Goal: Find specific page/section: Find specific page/section

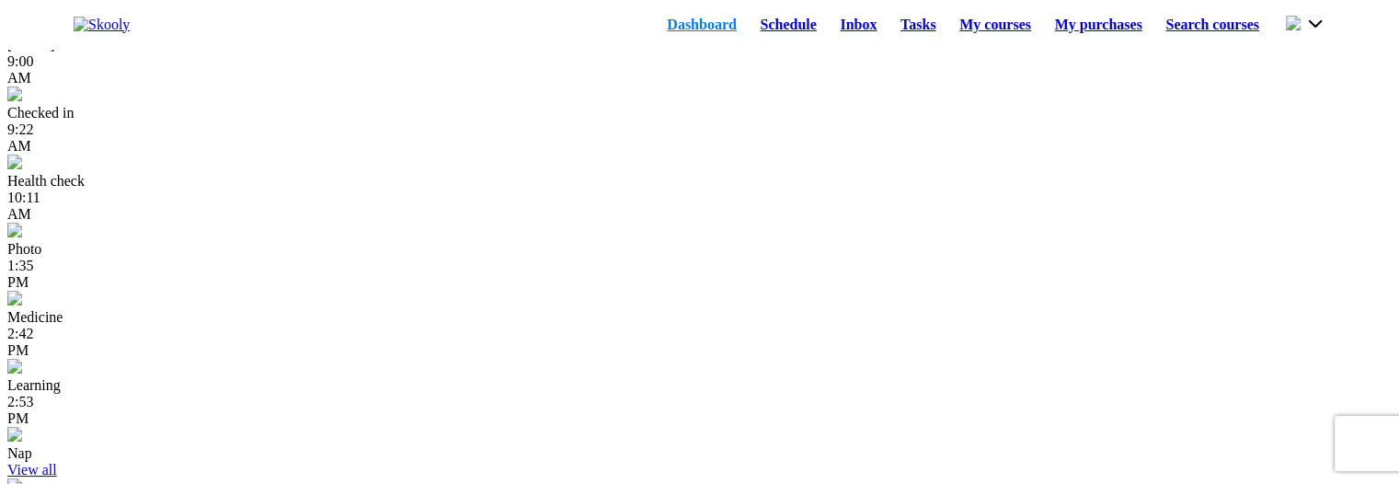
click at [762, 29] on link "Schedule" at bounding box center [789, 25] width 80 height 26
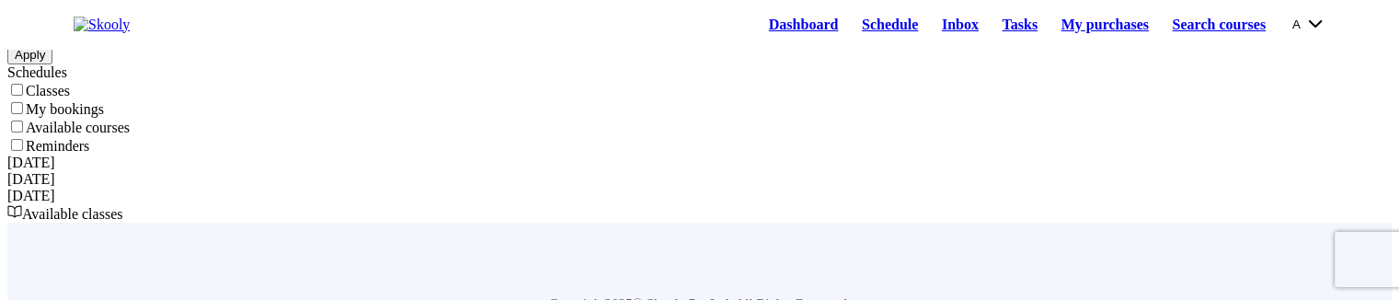
click at [782, 35] on link "Dashboard" at bounding box center [803, 25] width 93 height 26
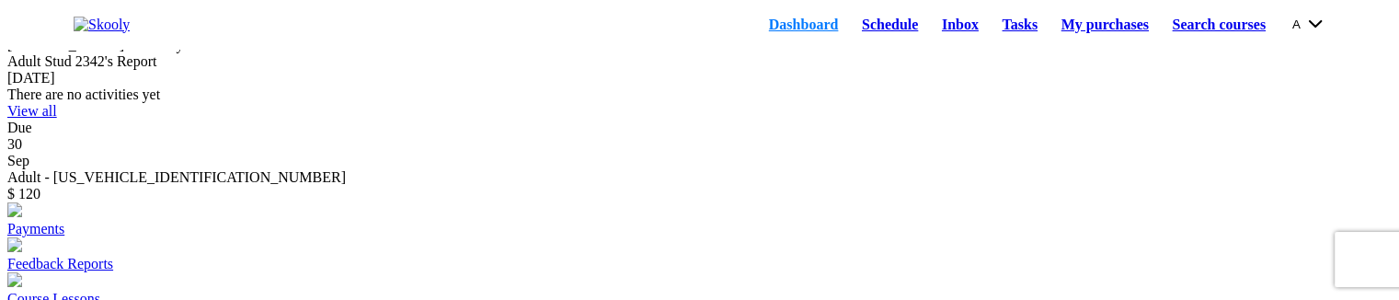
click at [850, 36] on link "Schedule" at bounding box center [890, 25] width 80 height 26
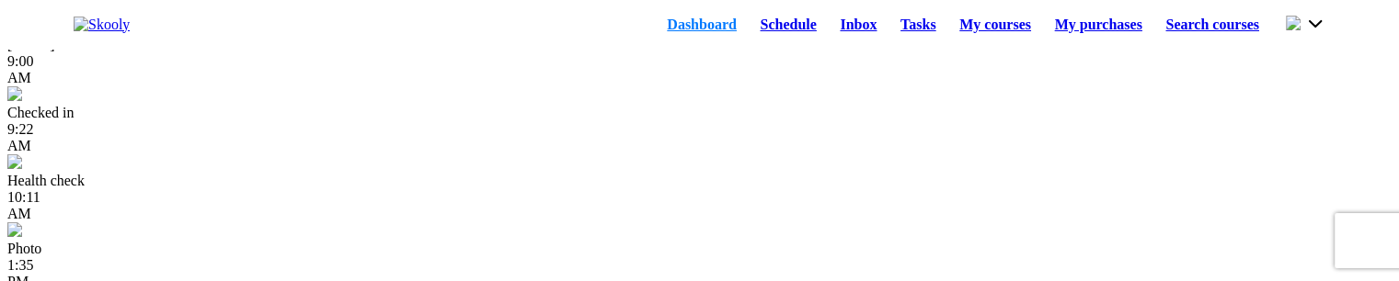
click at [749, 34] on link "Schedule" at bounding box center [789, 25] width 80 height 26
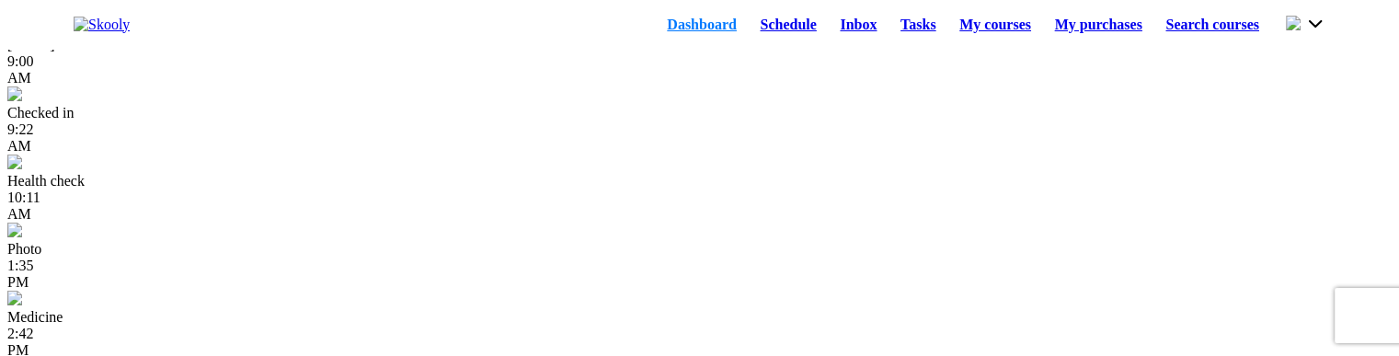
click at [768, 38] on link "Schedule" at bounding box center [789, 25] width 80 height 26
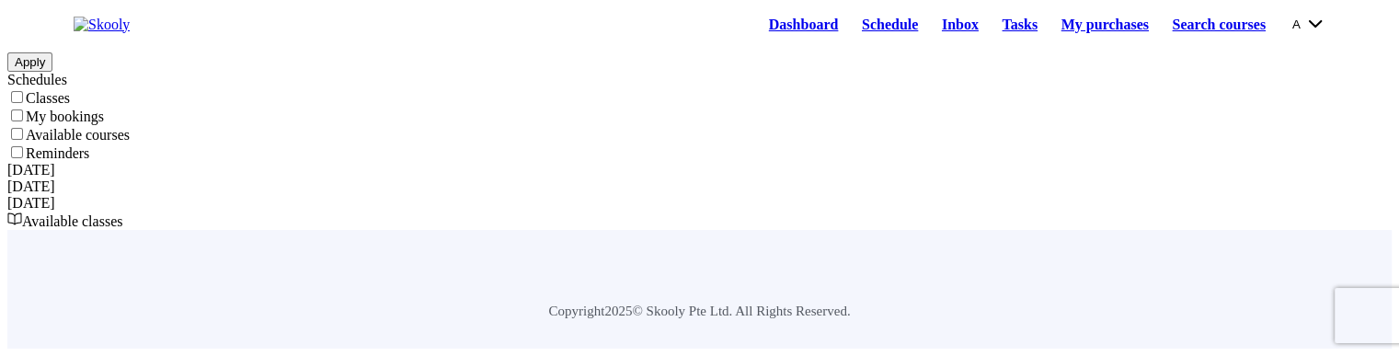
click at [1278, 33] on div "A My account Logout Contact support English" at bounding box center [1302, 24] width 48 height 20
click at [1292, 30] on button "A" at bounding box center [1308, 24] width 33 height 20
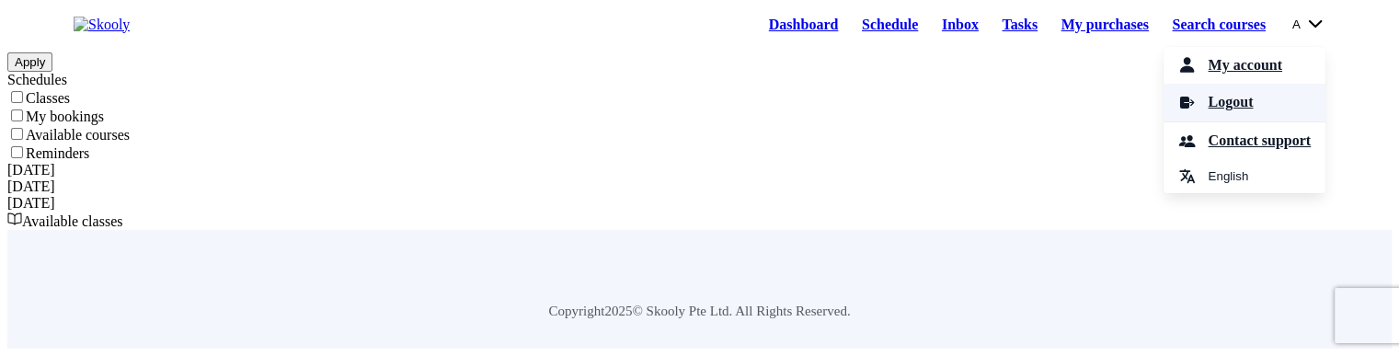
click at [1247, 121] on link "Logout" at bounding box center [1245, 103] width 162 height 38
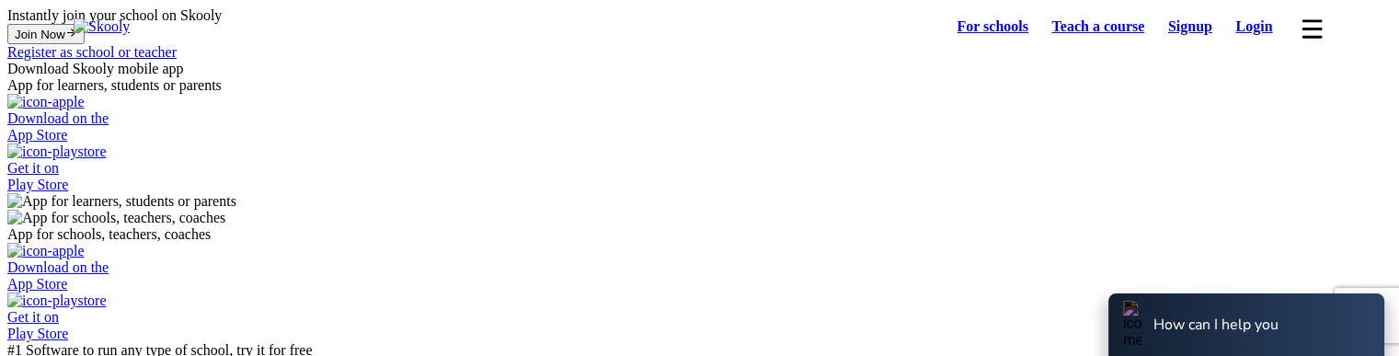
select select "81"
select select "Japan"
select select "Asia/Tokyo"
click at [1230, 30] on link "Login" at bounding box center [1254, 27] width 61 height 26
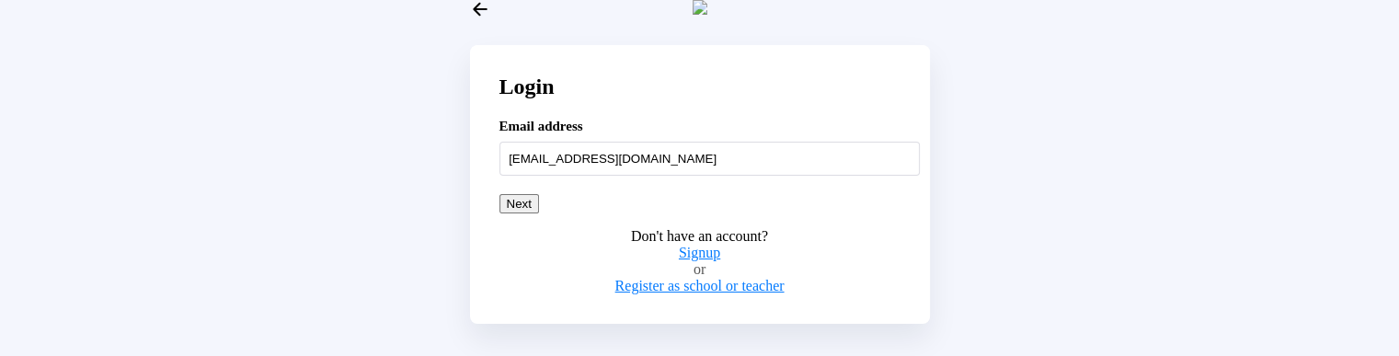
type input "adultstud54321@mailinator.com"
click at [539, 213] on button "Next" at bounding box center [519, 203] width 40 height 19
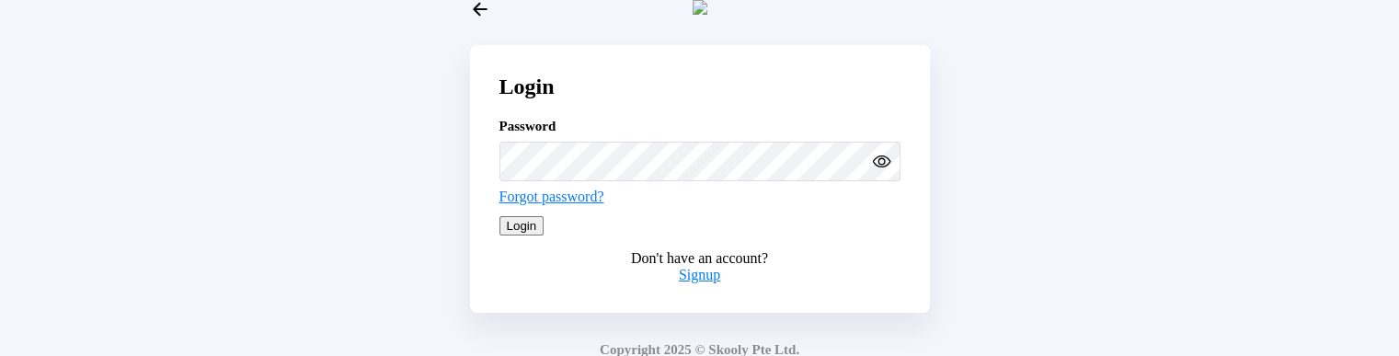
click at [887, 171] on icon "Eye" at bounding box center [881, 161] width 19 height 19
click at [667, 283] on div "Don't have an account? Signup" at bounding box center [699, 259] width 401 height 48
click at [545, 235] on button "Login" at bounding box center [521, 225] width 45 height 19
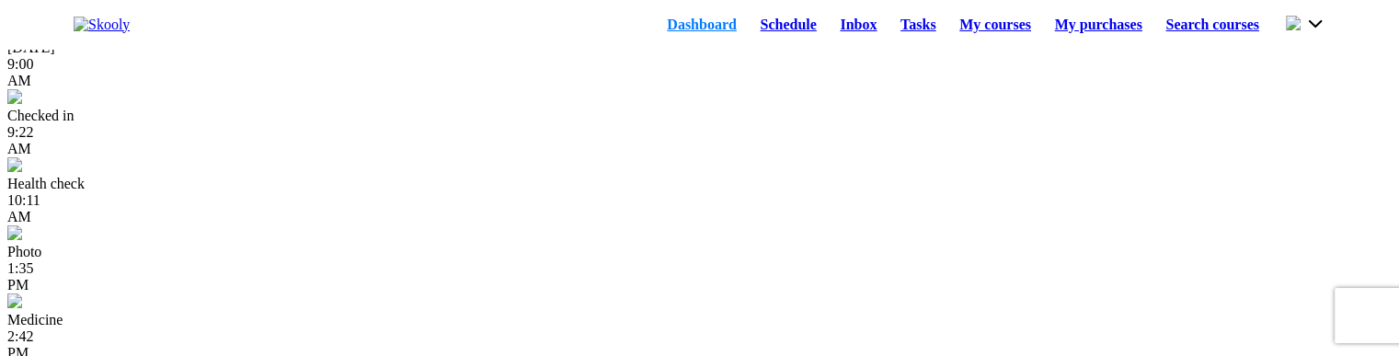
click at [749, 29] on link "Schedule" at bounding box center [789, 25] width 80 height 26
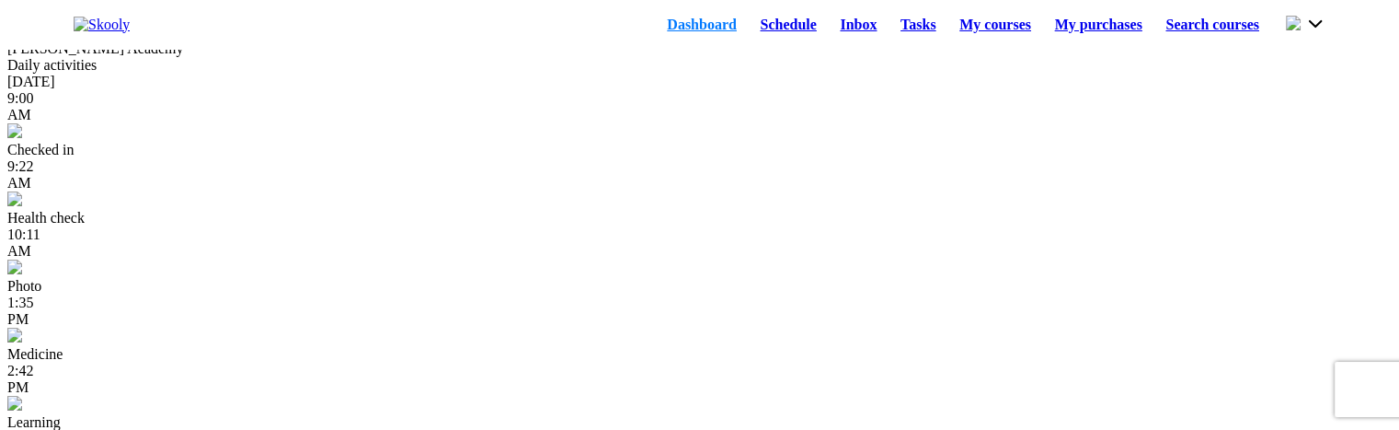
click at [749, 27] on link "Schedule" at bounding box center [789, 25] width 80 height 26
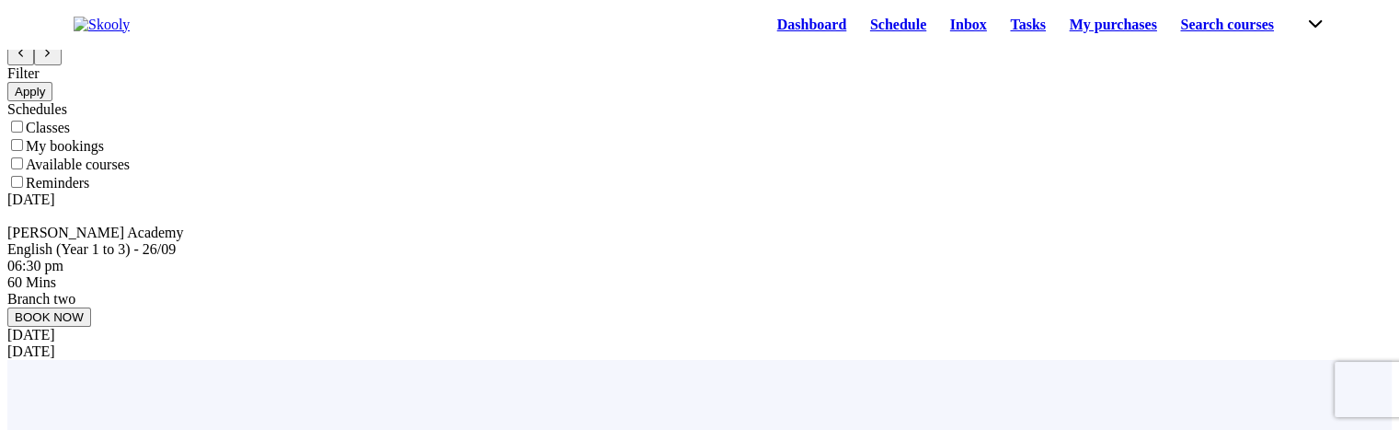
click at [765, 38] on link "Dashboard" at bounding box center [811, 25] width 93 height 26
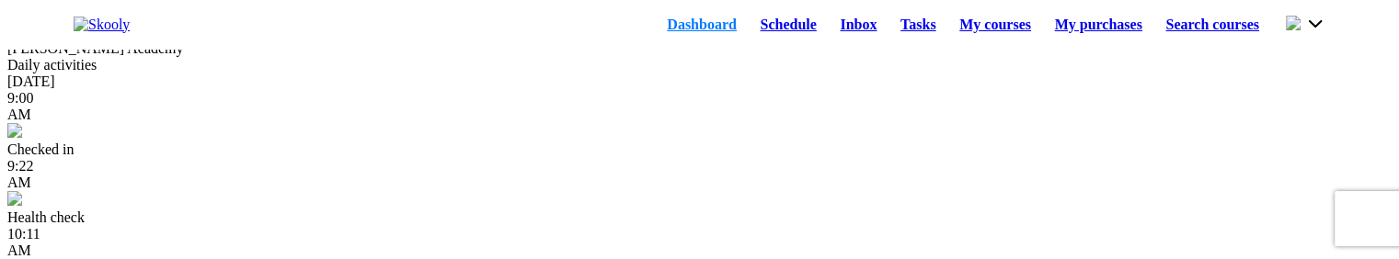
click at [769, 29] on link "Schedule" at bounding box center [789, 25] width 80 height 26
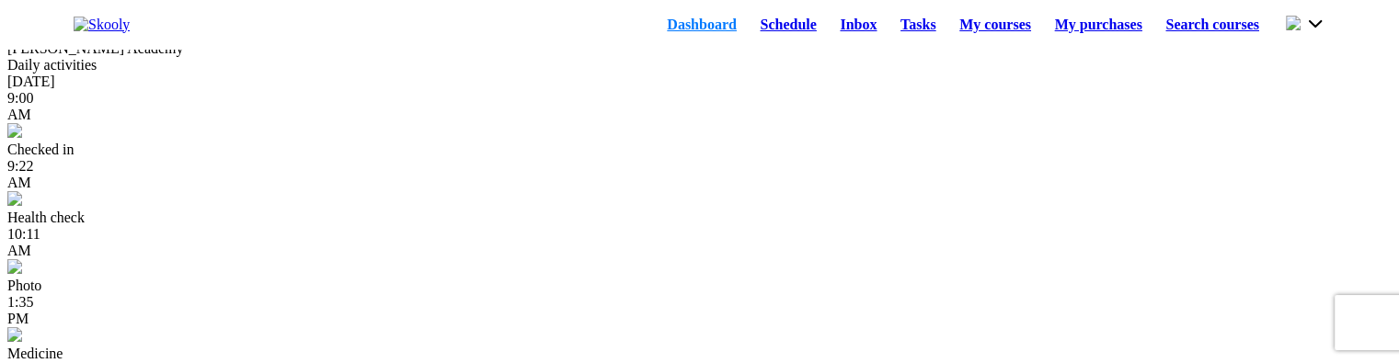
click at [749, 30] on link "Schedule" at bounding box center [789, 25] width 80 height 26
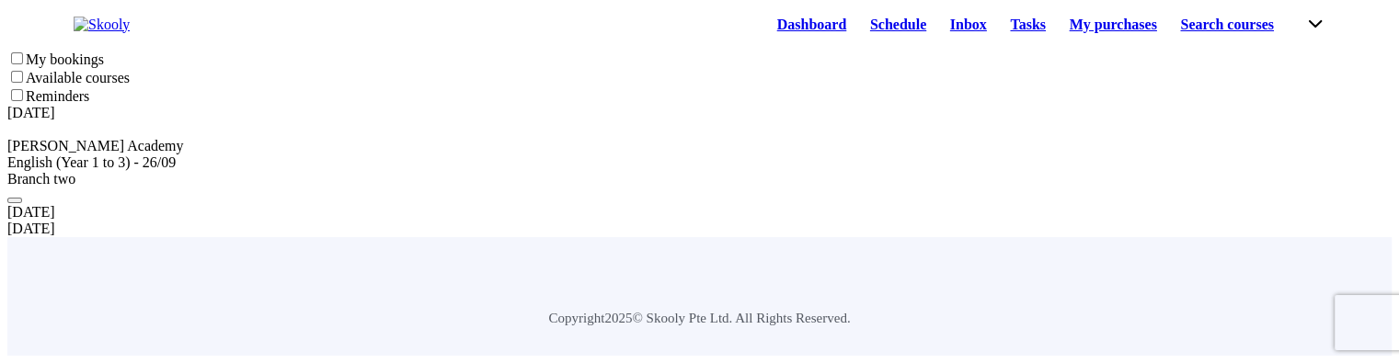
scroll to position [184, 0]
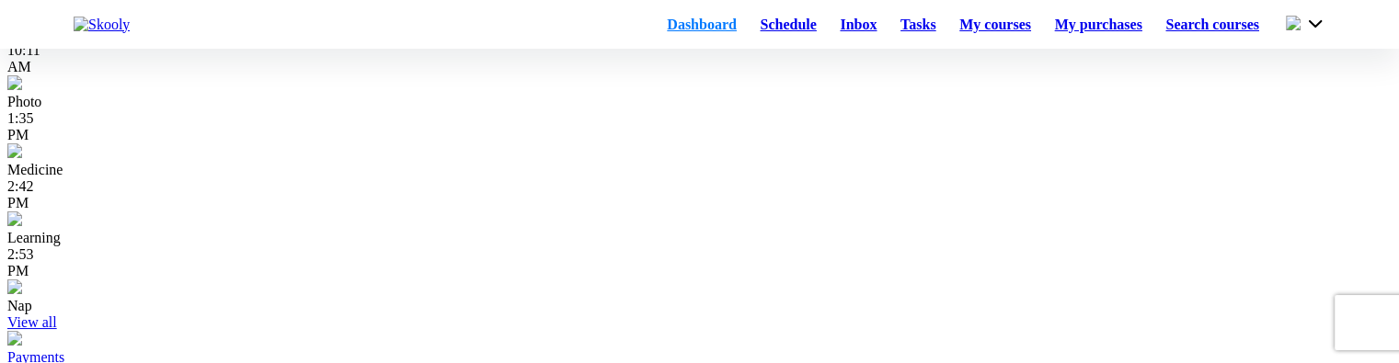
click at [749, 38] on link "Schedule" at bounding box center [789, 25] width 80 height 26
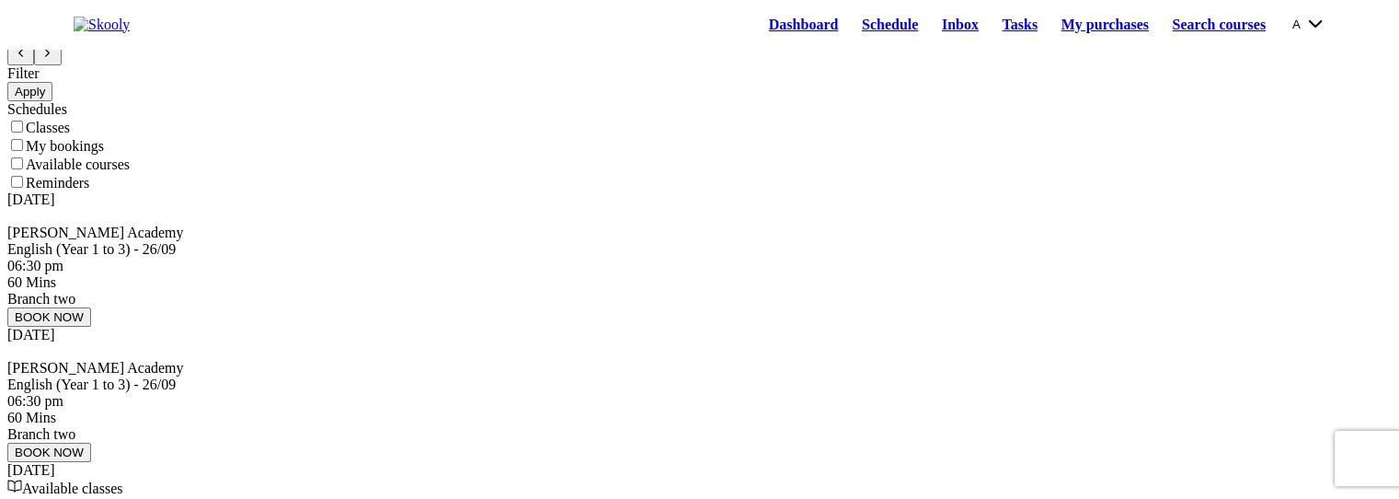
click at [53, 22] on icon "Close" at bounding box center [47, 16] width 12 height 12
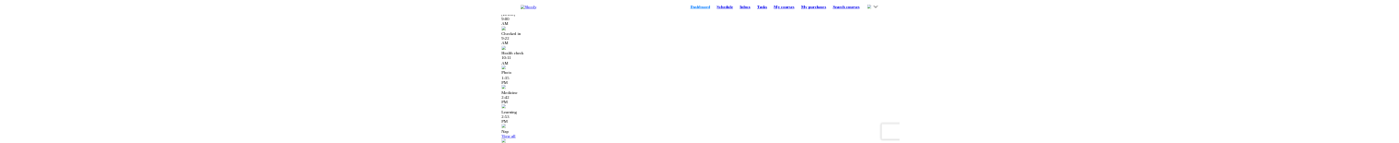
scroll to position [29, 0]
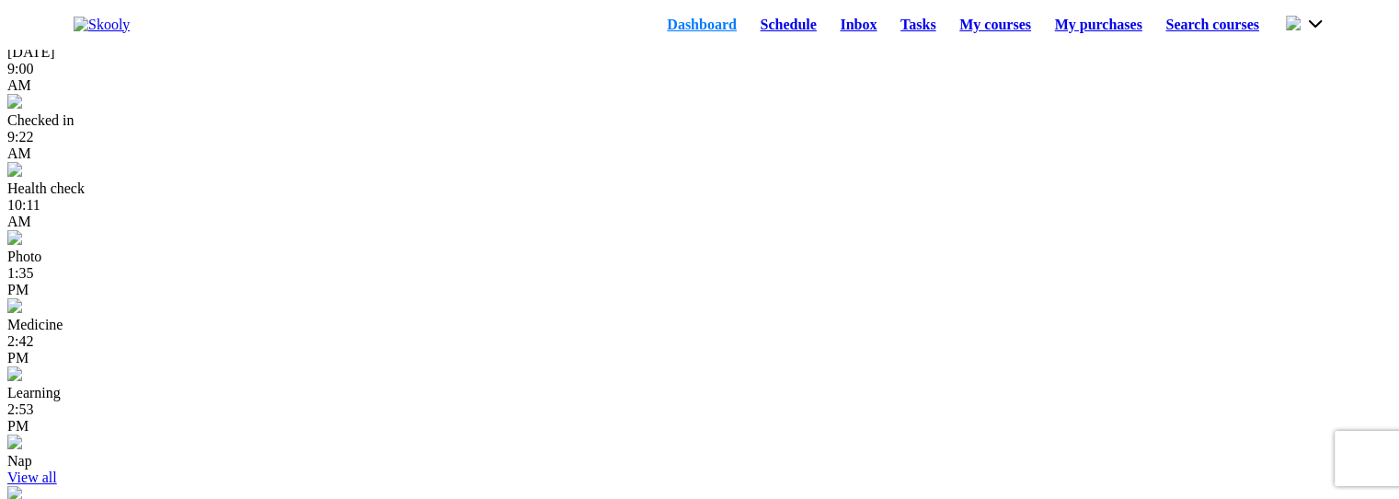
click at [758, 29] on link "Schedule" at bounding box center [789, 25] width 80 height 26
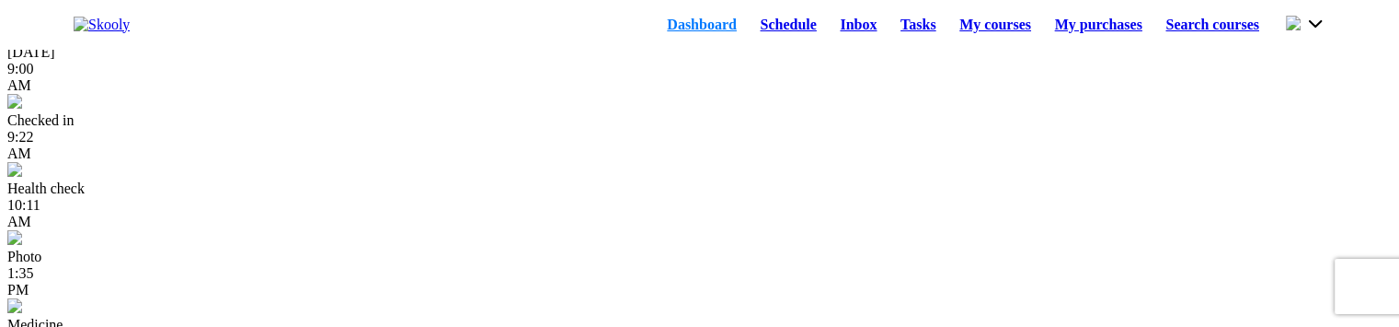
click at [752, 38] on link "Schedule" at bounding box center [789, 25] width 80 height 26
